Goal: Information Seeking & Learning: Check status

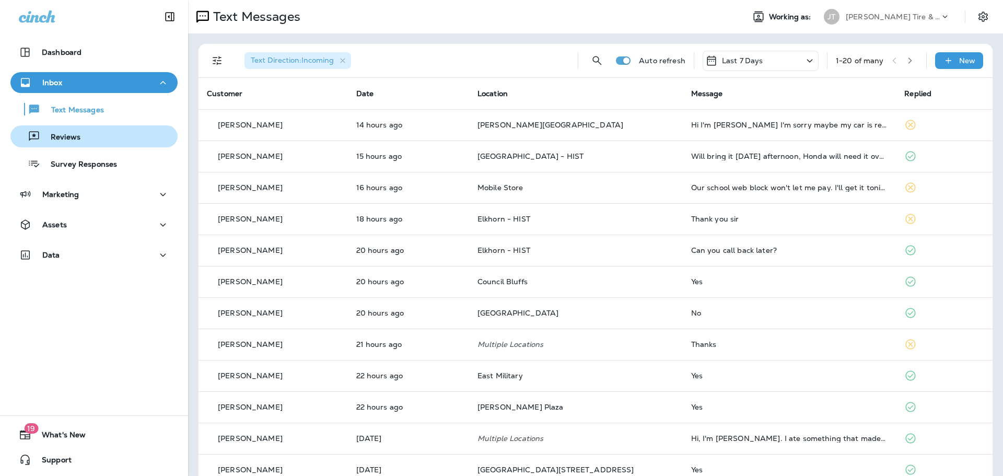
click at [79, 137] on div "Reviews" at bounding box center [94, 137] width 159 height 16
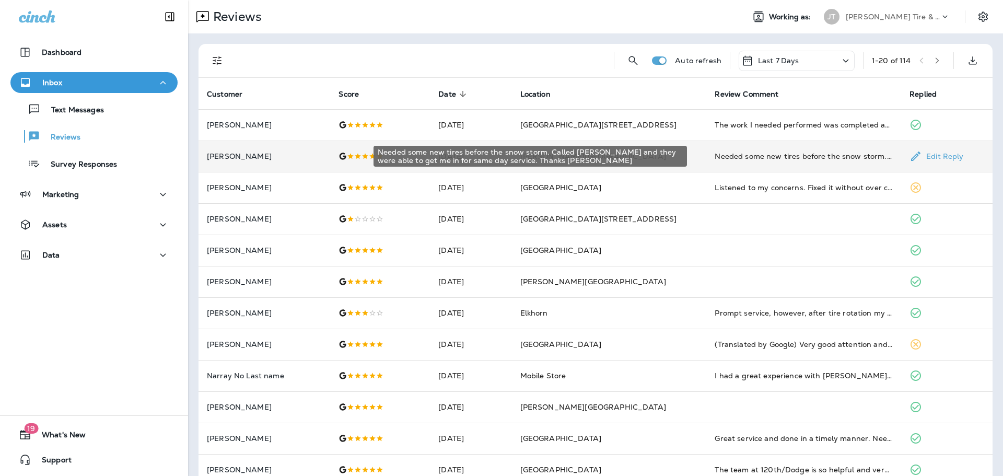
click at [726, 160] on div "Needed some new tires before the snow storm. Called [PERSON_NAME] and they were…" at bounding box center [804, 156] width 178 height 10
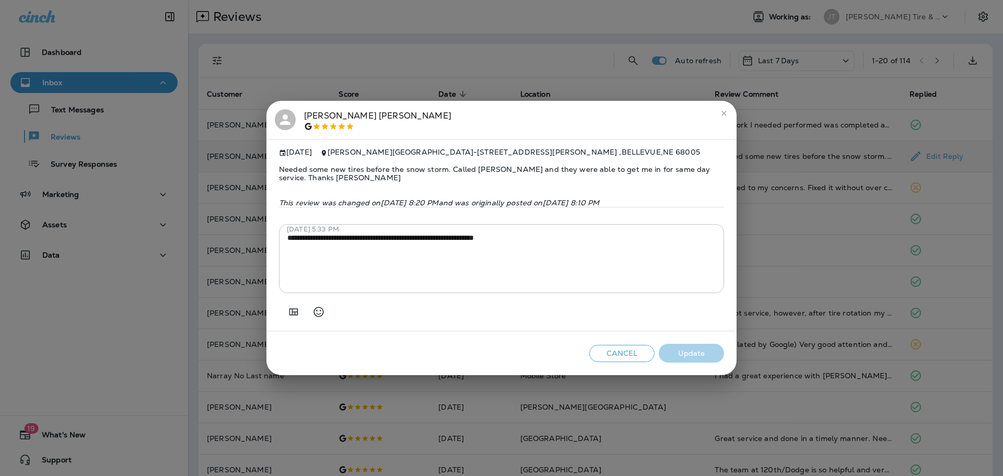
click at [724, 109] on icon "close" at bounding box center [724, 113] width 8 height 8
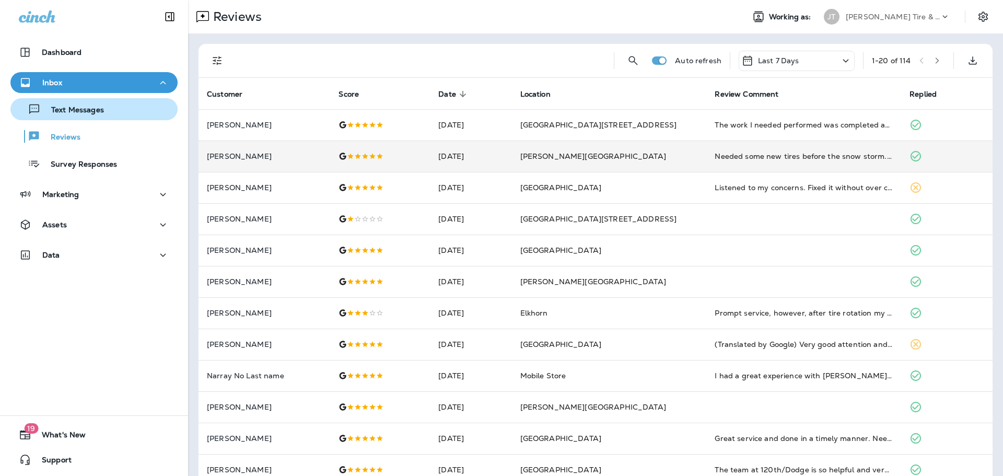
click at [71, 118] on button "Text Messages" at bounding box center [93, 109] width 167 height 22
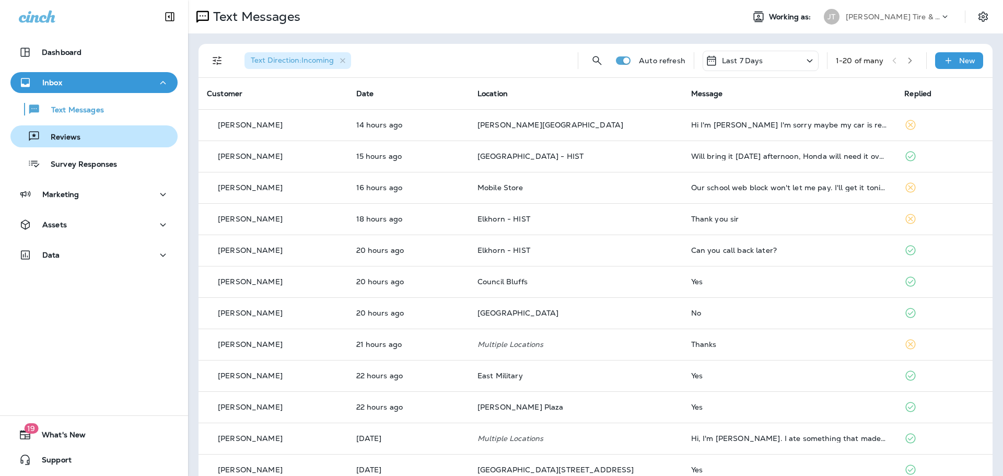
click at [90, 136] on div "Reviews" at bounding box center [94, 137] width 159 height 16
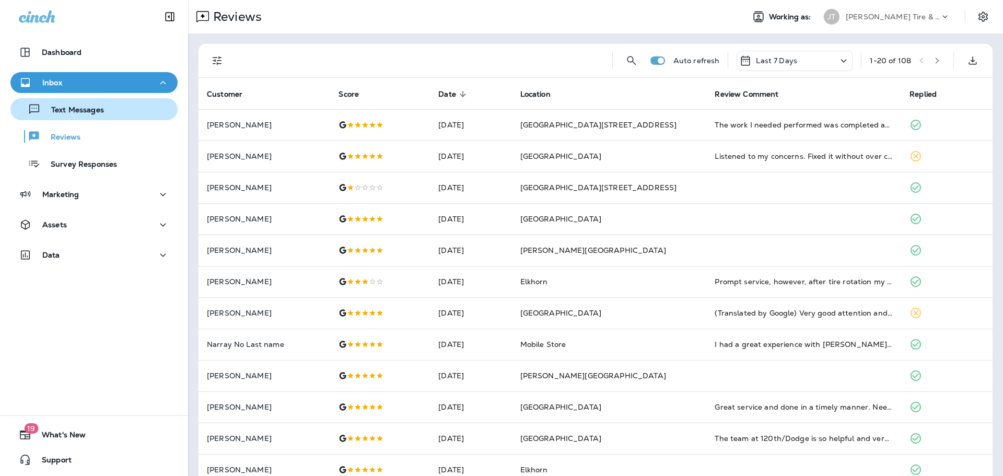
click at [120, 115] on div "Text Messages" at bounding box center [94, 109] width 159 height 16
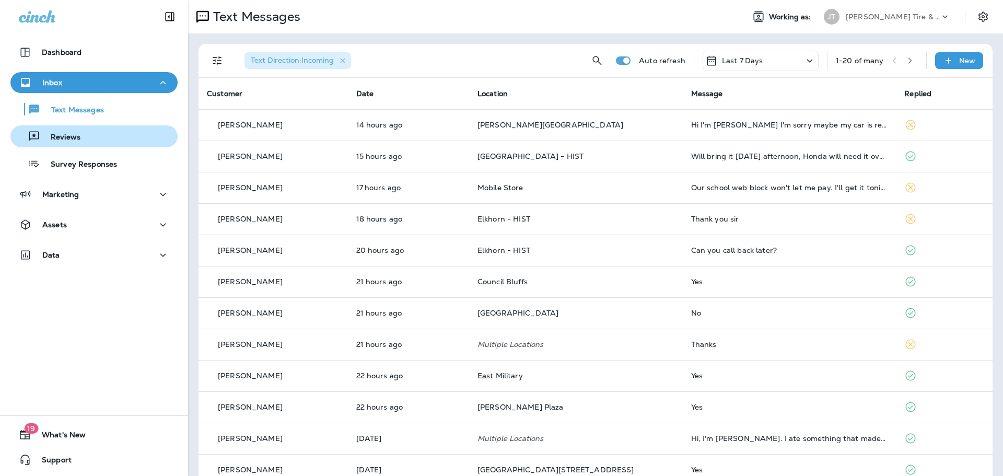
click at [79, 135] on div "Reviews" at bounding box center [94, 137] width 159 height 16
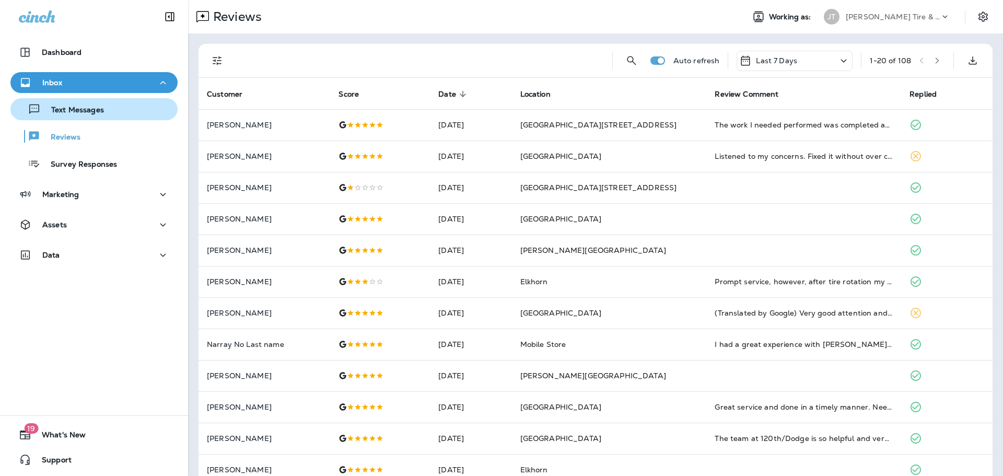
click at [76, 110] on p "Text Messages" at bounding box center [72, 111] width 63 height 10
